Goal: Check status

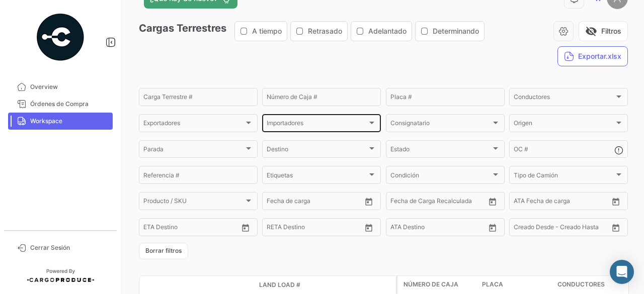
scroll to position [50, 0]
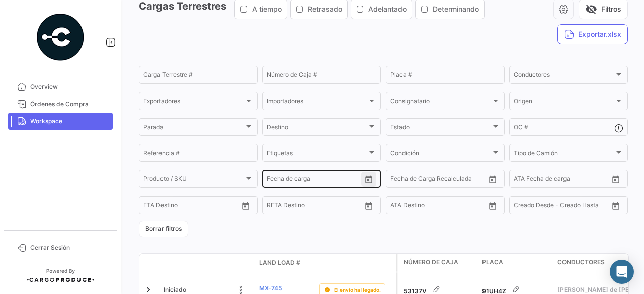
click at [366, 184] on icon "Open calendar" at bounding box center [368, 180] width 9 height 9
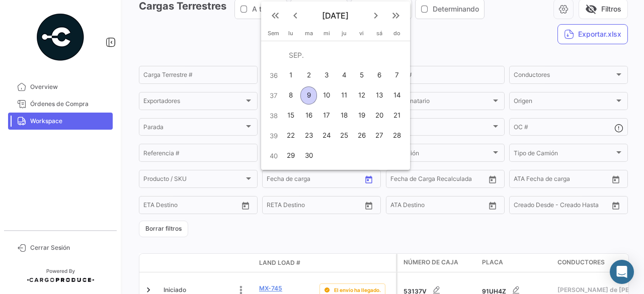
drag, startPoint x: 308, startPoint y: 96, endPoint x: 329, endPoint y: 95, distance: 20.2
click at [329, 95] on tr "37 8 9 10 11 12 13 14" at bounding box center [335, 96] width 141 height 20
click at [329, 95] on div "10" at bounding box center [327, 96] width 16 height 18
click at [313, 94] on div "9" at bounding box center [308, 96] width 16 height 18
type input "[DATE]"
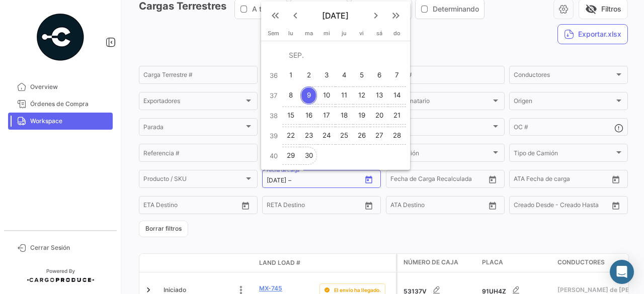
click at [312, 152] on div "30" at bounding box center [308, 156] width 16 height 18
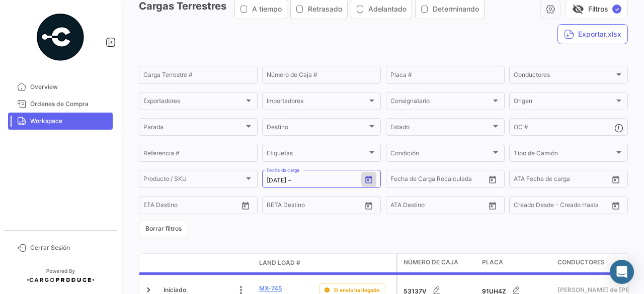
type input "[DATE]"
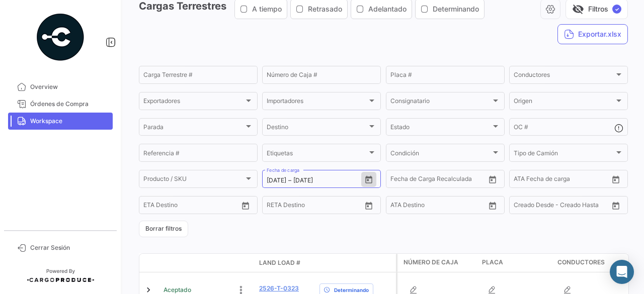
scroll to position [268, 0]
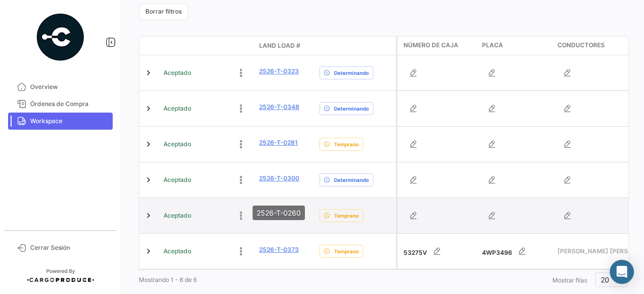
click at [280, 210] on link "2526-T-0260" at bounding box center [279, 214] width 40 height 9
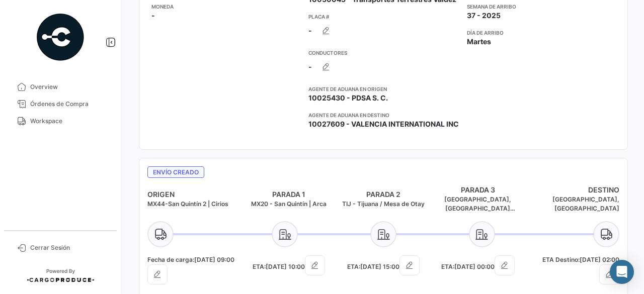
scroll to position [352, 0]
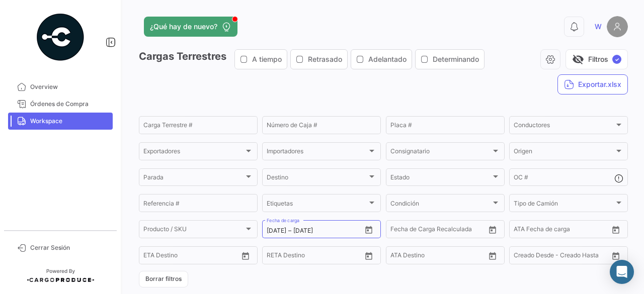
scroll to position [74, 0]
